Goal: Find specific page/section: Find specific page/section

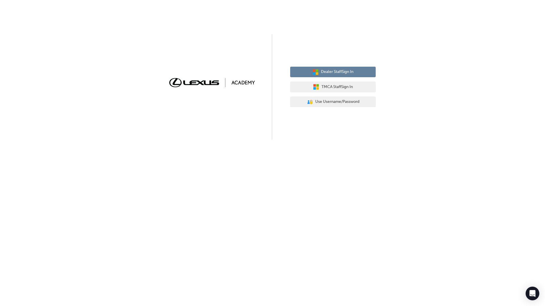
click at [329, 73] on span "Dealer Staff Sign In" at bounding box center [337, 72] width 33 height 7
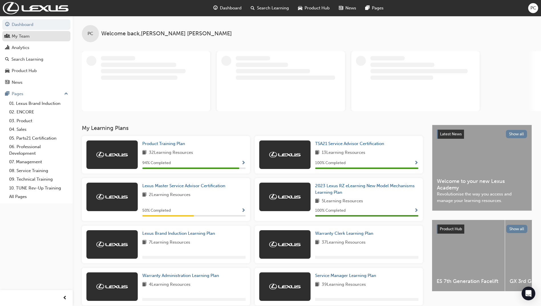
click at [23, 38] on div "My Team" at bounding box center [21, 36] width 18 height 7
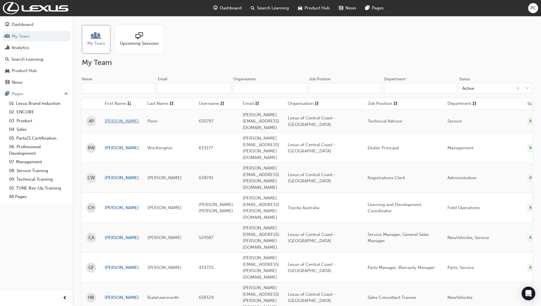
click at [112, 118] on link "[PERSON_NAME]" at bounding box center [122, 121] width 34 height 7
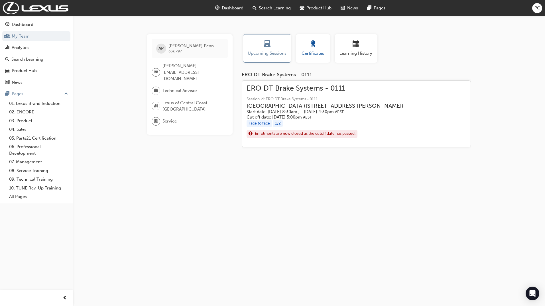
click at [324, 49] on div "button" at bounding box center [313, 45] width 26 height 9
